Goal: Information Seeking & Learning: Learn about a topic

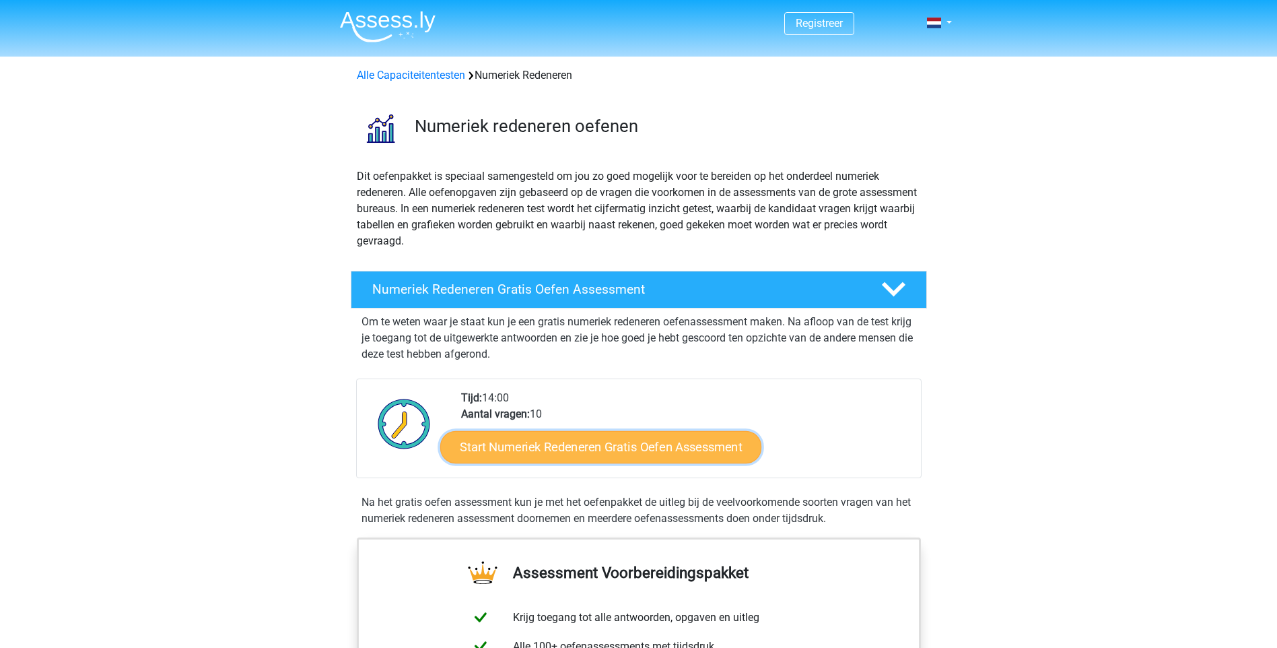
click at [623, 449] on link "Start Numeriek Redeneren Gratis Oefen Assessment" at bounding box center [600, 446] width 321 height 32
